Goal: Complete application form: Complete application form

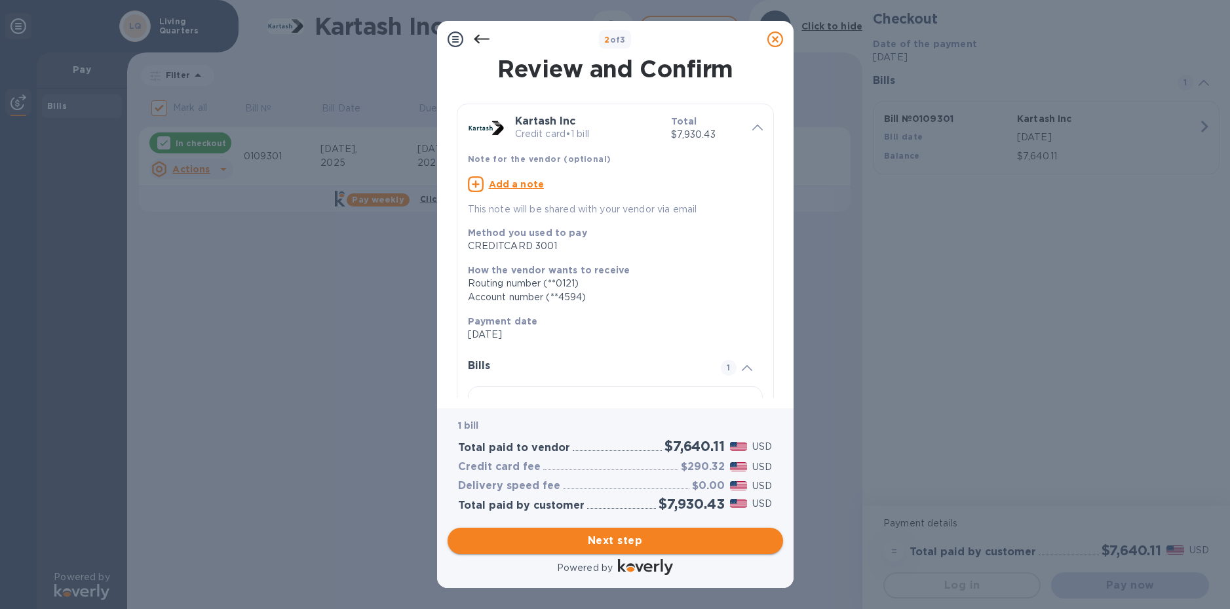
click at [629, 534] on span "Next step" at bounding box center [615, 541] width 315 height 16
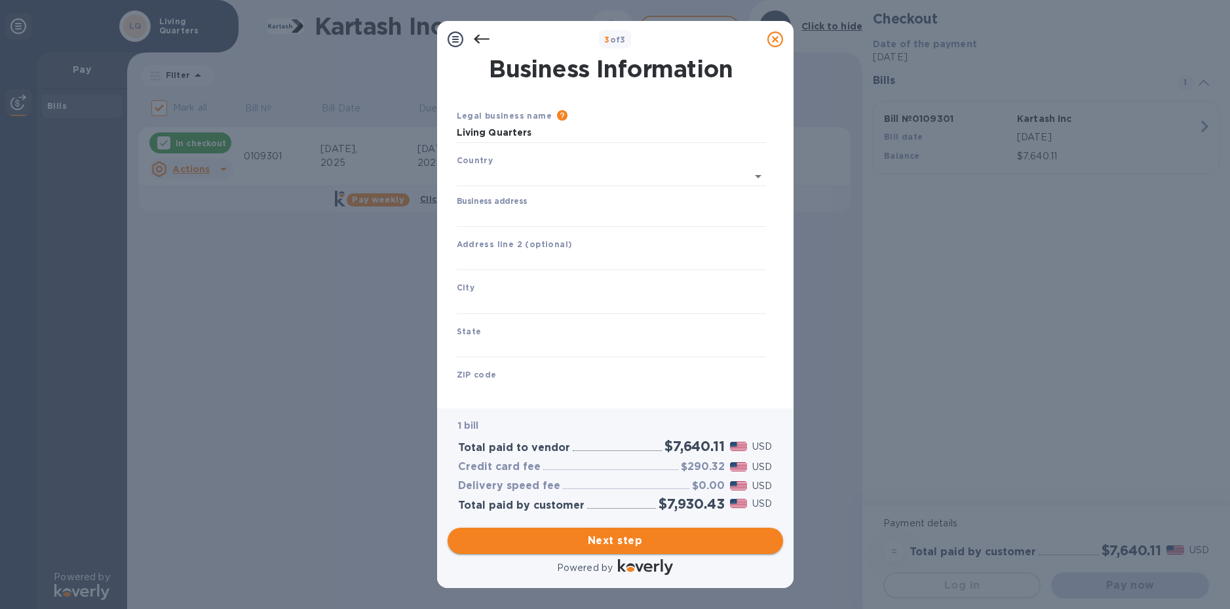
type input "[GEOGRAPHIC_DATA]"
click at [542, 259] on input "text" at bounding box center [611, 258] width 309 height 20
click at [505, 257] on input "5926-16t have" at bounding box center [611, 258] width 309 height 20
type input "[STREET_ADDRESS]"
click at [481, 305] on input "text" at bounding box center [611, 302] width 309 height 20
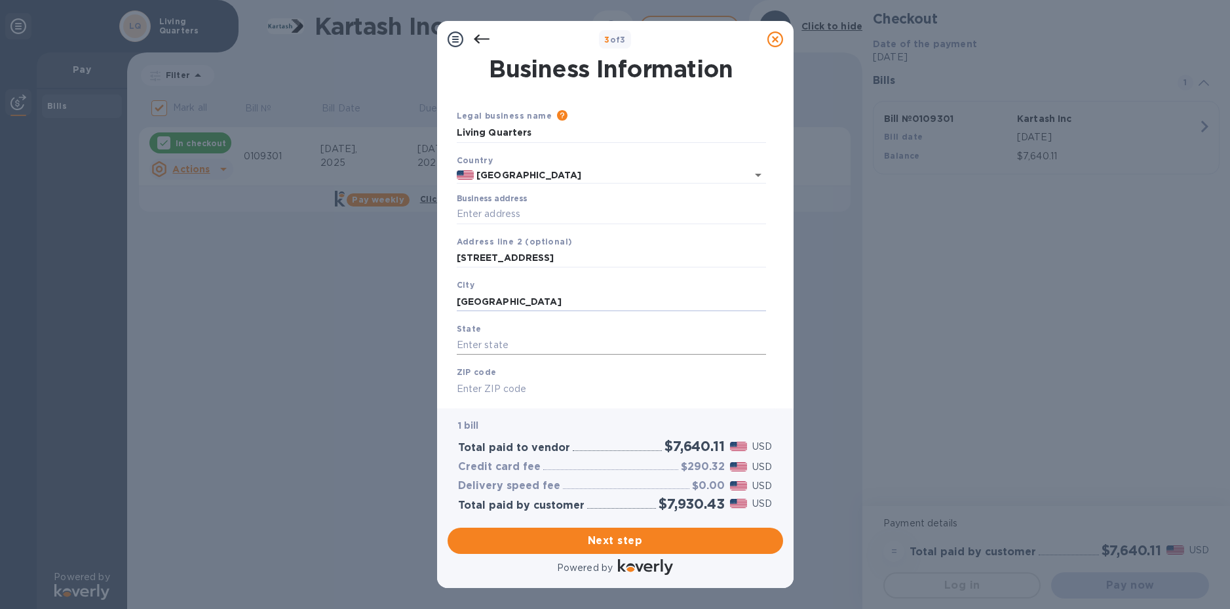
type input "[GEOGRAPHIC_DATA]"
click at [499, 338] on input "text" at bounding box center [611, 346] width 309 height 20
type input "NY"
click at [536, 389] on input "text" at bounding box center [611, 389] width 309 height 20
type input "11204"
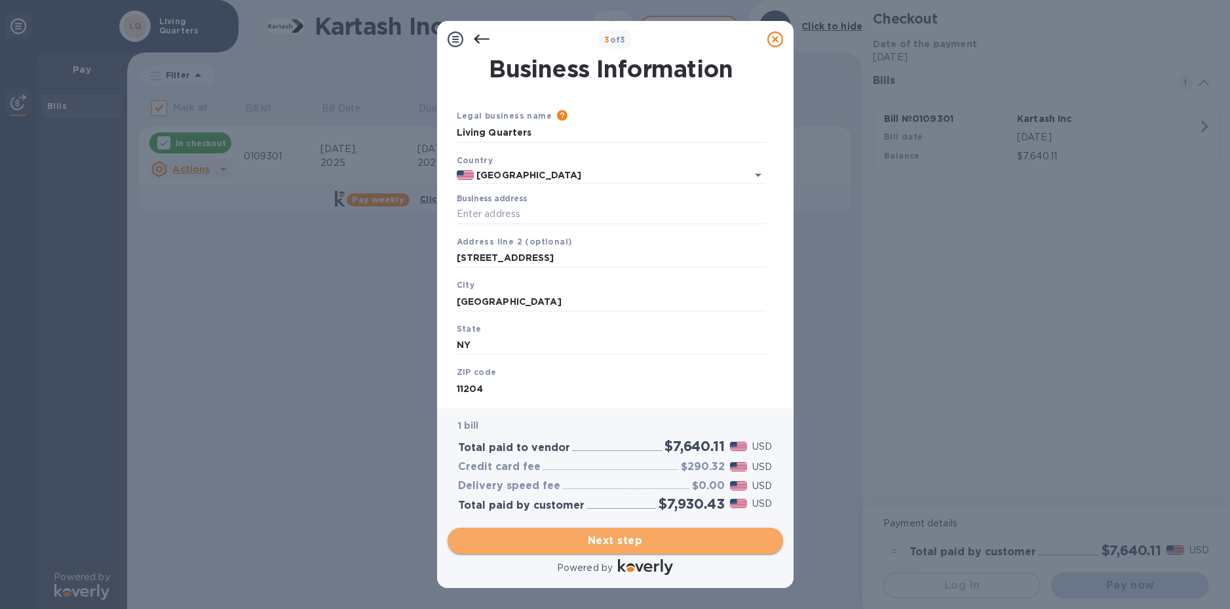
click at [625, 544] on span "Next step" at bounding box center [615, 541] width 315 height 16
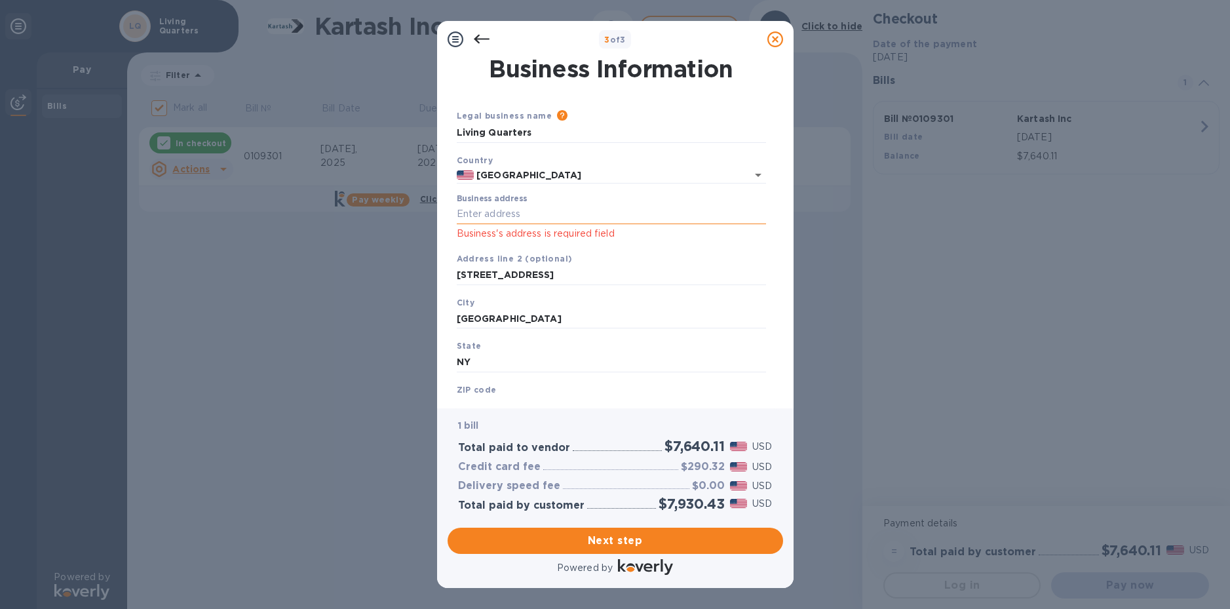
click at [511, 213] on input "Business address" at bounding box center [611, 215] width 309 height 20
type input "[STREET_ADDRESS]"
drag, startPoint x: 538, startPoint y: 271, endPoint x: 372, endPoint y: 264, distance: 166.0
click at [389, 275] on div "3 of 3 Business Information Legal business name Please provide the legal name t…" at bounding box center [615, 304] width 1230 height 609
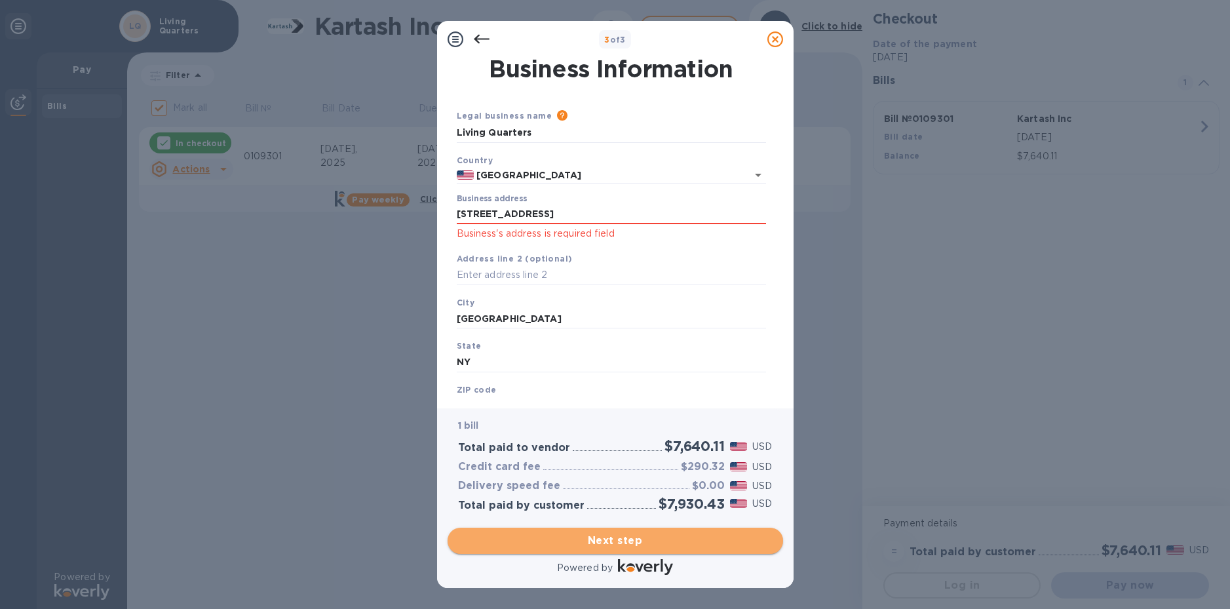
click at [716, 535] on span "Next step" at bounding box center [615, 541] width 315 height 16
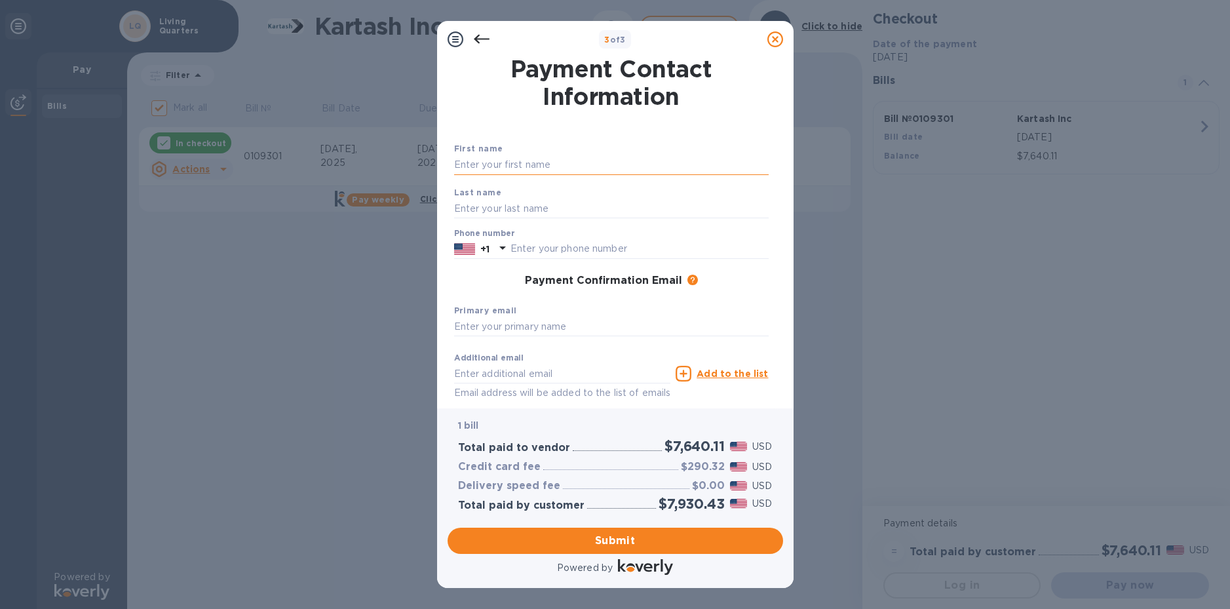
click at [512, 161] on input "text" at bounding box center [611, 165] width 315 height 20
type input "[PERSON_NAME]"
click at [530, 207] on input "text" at bounding box center [611, 209] width 315 height 20
type input "[PERSON_NAME]"
click at [526, 254] on input "text" at bounding box center [640, 249] width 258 height 20
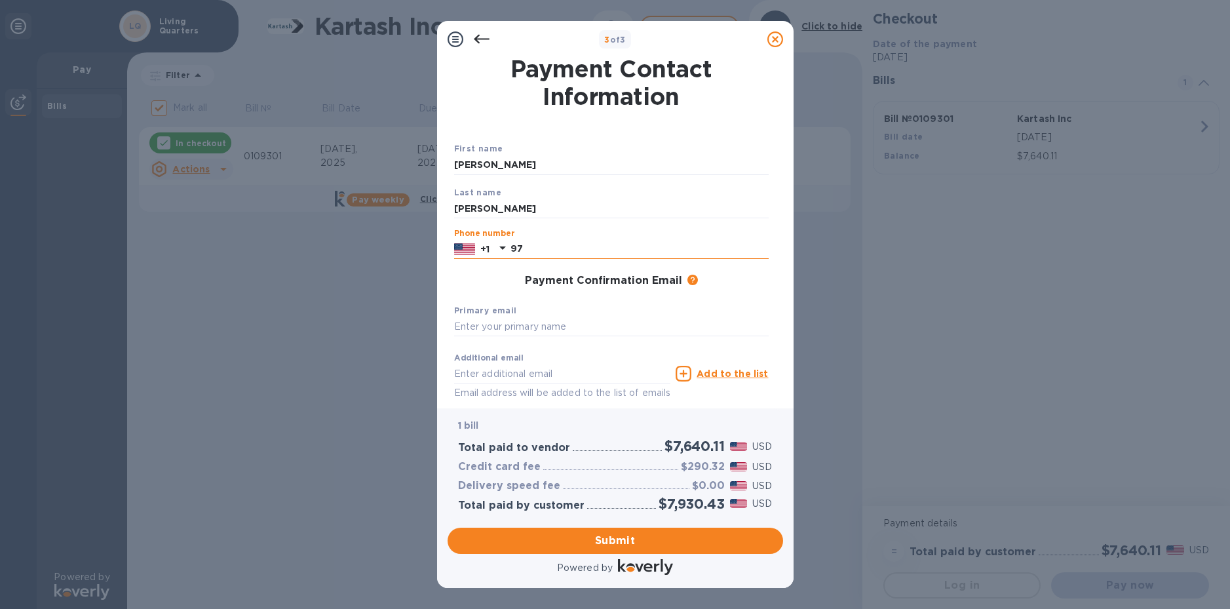
type input "9"
type input "7182564367"
click at [548, 326] on input "text" at bounding box center [611, 327] width 315 height 20
type input "[EMAIL_ADDRESS][DOMAIN_NAME]"
click at [652, 538] on span "Submit" at bounding box center [615, 541] width 315 height 16
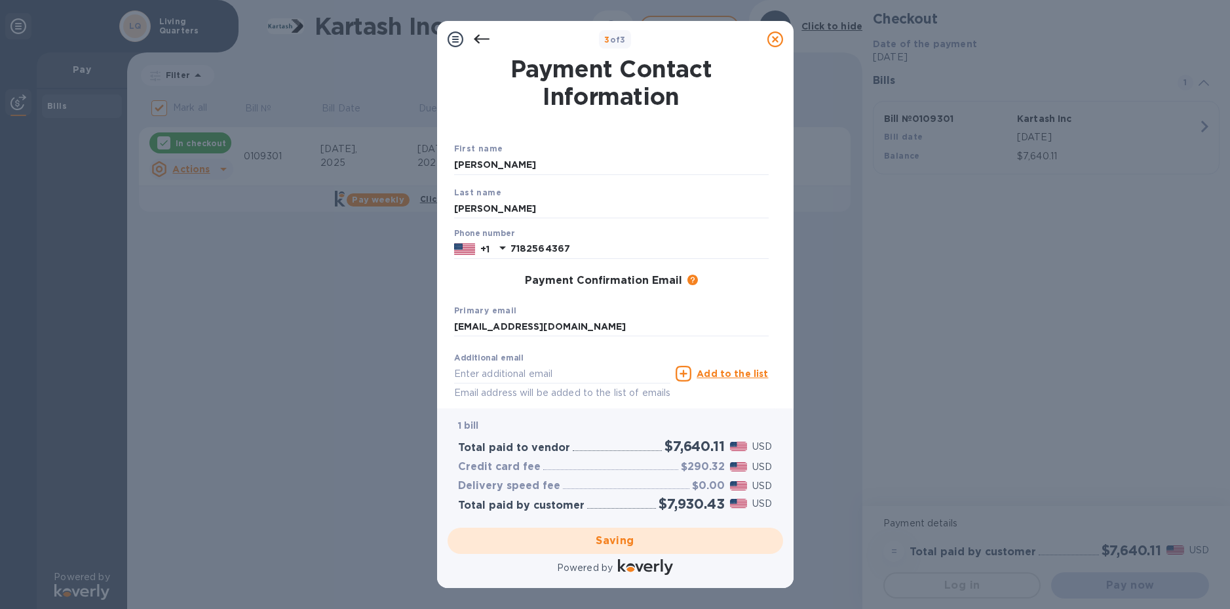
checkbox input "false"
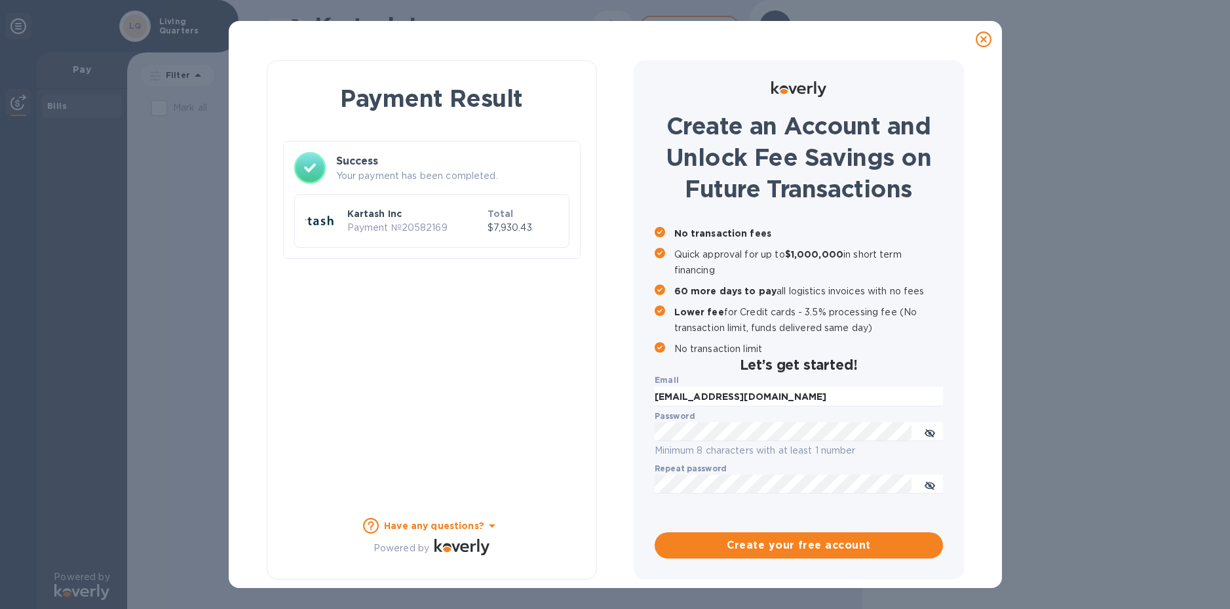
click at [984, 36] on icon at bounding box center [984, 39] width 16 height 16
